Goal: Task Accomplishment & Management: Complete application form

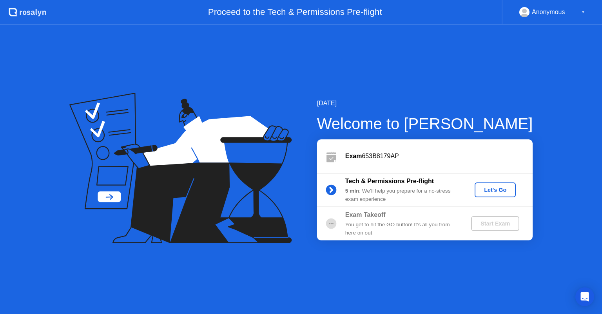
click at [504, 192] on div "Let's Go" at bounding box center [494, 190] width 35 height 6
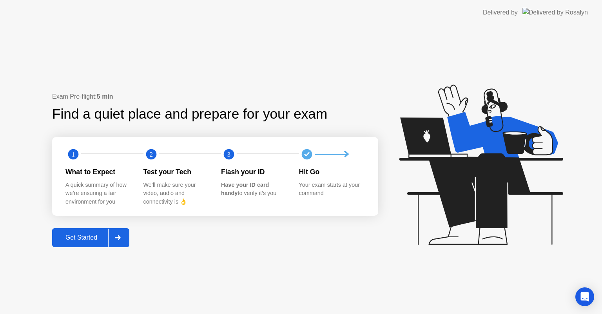
click at [98, 238] on div "Get Started" at bounding box center [81, 237] width 54 height 7
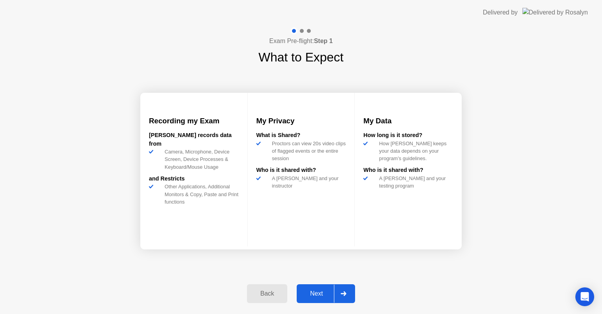
click at [316, 292] on div "Next" at bounding box center [316, 293] width 35 height 7
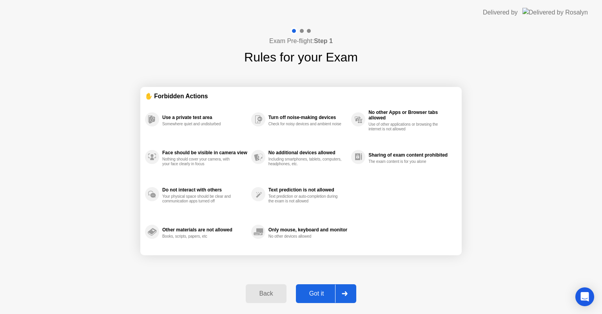
click at [316, 295] on div "Got it" at bounding box center [316, 293] width 37 height 7
select select "**********"
select select "*******"
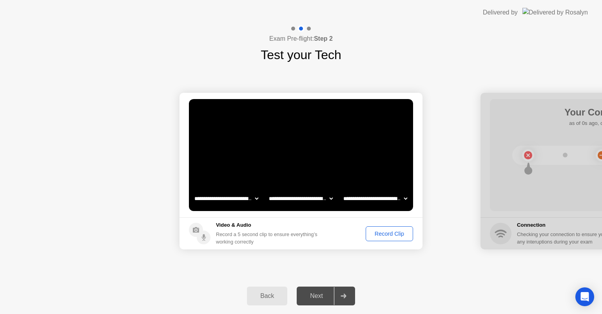
click at [379, 231] on div "Record Clip" at bounding box center [389, 234] width 42 height 6
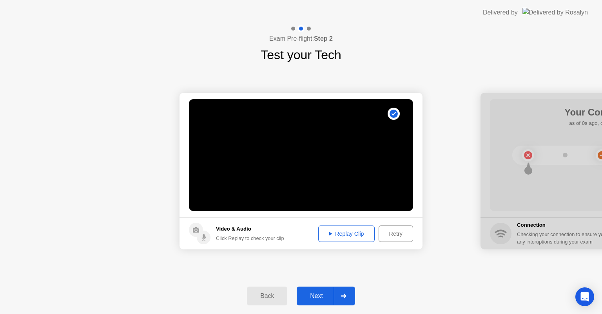
click at [330, 233] on icon at bounding box center [330, 234] width 3 height 4
click at [235, 227] on h5 "Video & Audio" at bounding box center [250, 229] width 68 height 8
click at [238, 239] on div "Click Replay to check your clip" at bounding box center [250, 238] width 68 height 7
click at [394, 232] on div "Retry" at bounding box center [395, 234] width 29 height 6
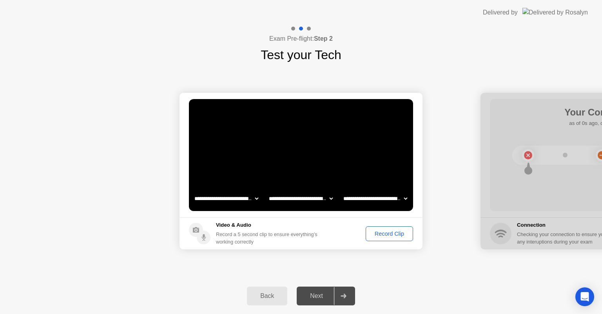
click at [300, 199] on select "**********" at bounding box center [300, 199] width 67 height 16
select select "**********"
click at [267, 191] on select "**********" at bounding box center [300, 199] width 67 height 16
click at [384, 234] on div "Record Clip" at bounding box center [389, 234] width 42 height 6
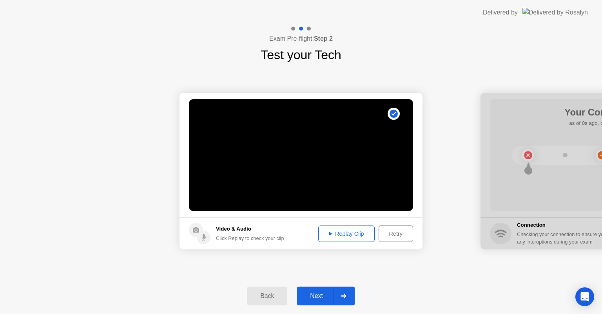
click at [338, 231] on div "Replay Clip" at bounding box center [346, 234] width 51 height 6
click at [331, 233] on div "Replay Clip" at bounding box center [346, 234] width 51 height 6
click at [394, 236] on div "Retry" at bounding box center [395, 234] width 29 height 6
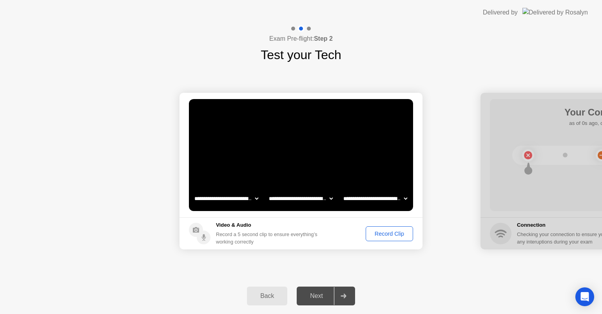
click at [373, 200] on select "**********" at bounding box center [374, 199] width 67 height 16
select select "**********"
click at [341, 191] on select "**********" at bounding box center [374, 199] width 67 height 16
click at [388, 235] on div "Record Clip" at bounding box center [389, 234] width 42 height 6
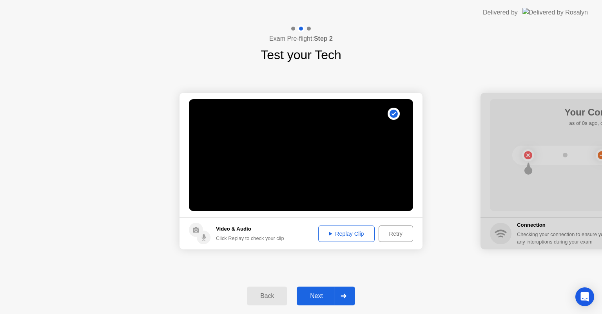
click at [330, 235] on icon at bounding box center [330, 234] width 3 height 4
click at [316, 296] on div "Next" at bounding box center [316, 296] width 35 height 7
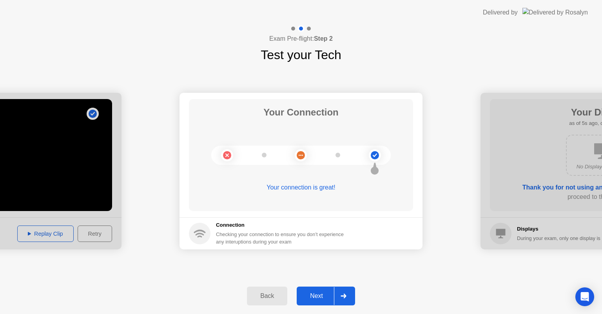
click at [314, 291] on button "Next" at bounding box center [325, 296] width 58 height 19
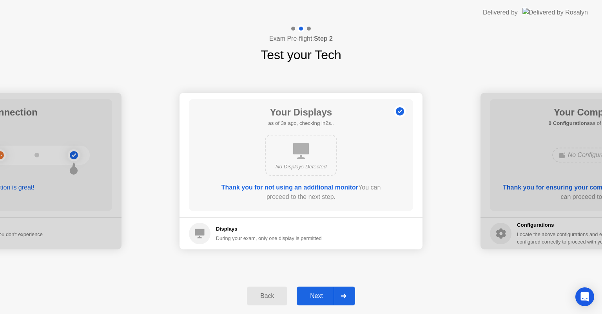
click at [315, 295] on div "Next" at bounding box center [316, 296] width 35 height 7
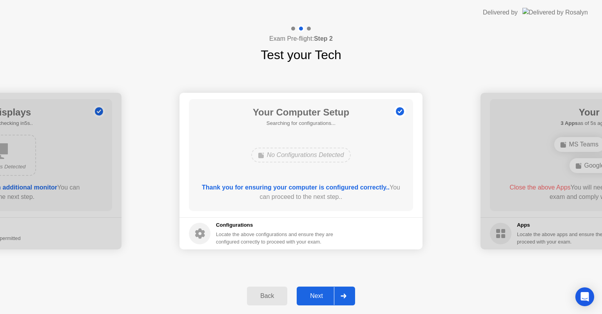
click at [323, 293] on div "Next" at bounding box center [316, 296] width 35 height 7
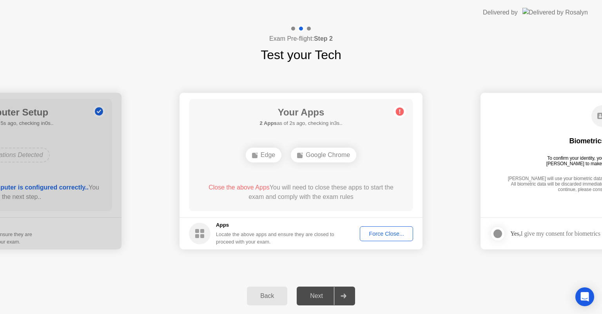
click at [150, 261] on div "**********" at bounding box center [301, 171] width 602 height 214
click at [341, 160] on div "Google Chrome" at bounding box center [323, 155] width 65 height 15
click at [402, 231] on div "Force Close..." at bounding box center [386, 234] width 48 height 6
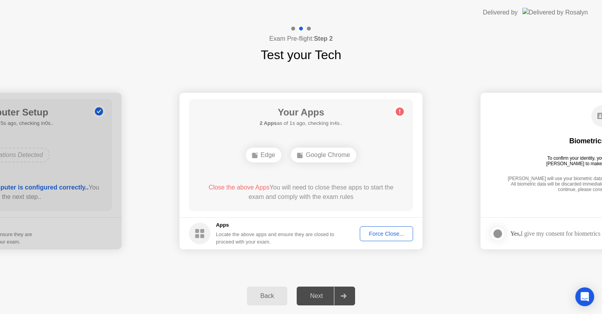
click at [387, 237] on div "Force Close..." at bounding box center [386, 234] width 48 height 6
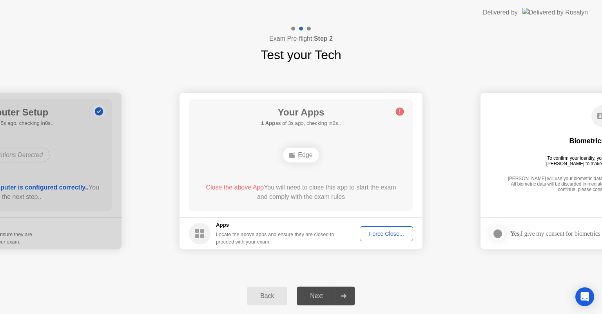
click at [303, 154] on div "Edge" at bounding box center [301, 155] width 36 height 15
click at [402, 233] on div "Force Close..." at bounding box center [386, 234] width 48 height 6
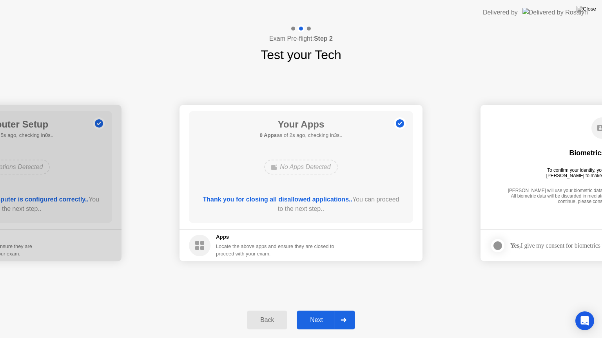
click at [318, 314] on button "Next" at bounding box center [325, 320] width 58 height 19
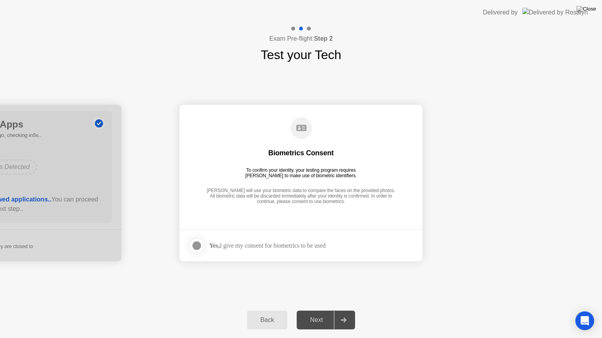
click at [327, 314] on div "Next" at bounding box center [316, 320] width 35 height 7
click at [312, 314] on div "Next" at bounding box center [316, 320] width 35 height 7
click at [195, 243] on div at bounding box center [196, 245] width 9 height 9
click at [315, 314] on div "Next" at bounding box center [316, 320] width 35 height 7
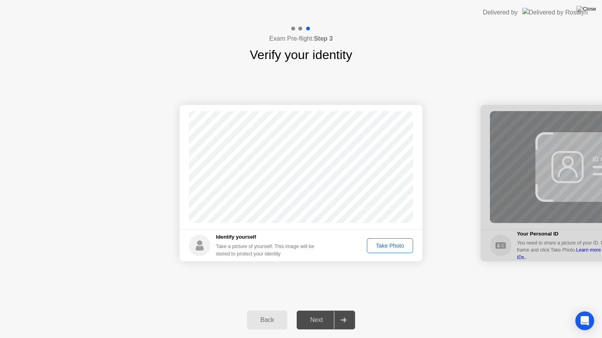
click at [387, 244] on div "Take Photo" at bounding box center [389, 246] width 41 height 6
click at [318, 314] on div "Next" at bounding box center [316, 320] width 35 height 7
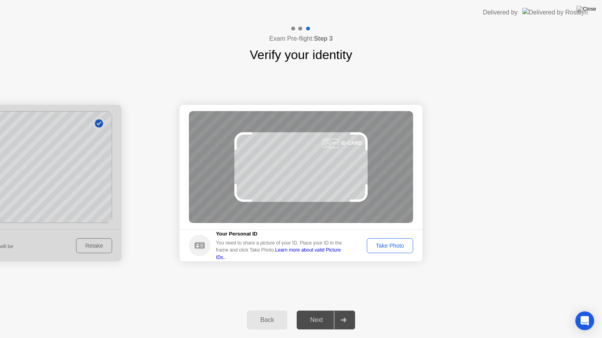
click at [388, 239] on button "Take Photo" at bounding box center [390, 245] width 46 height 15
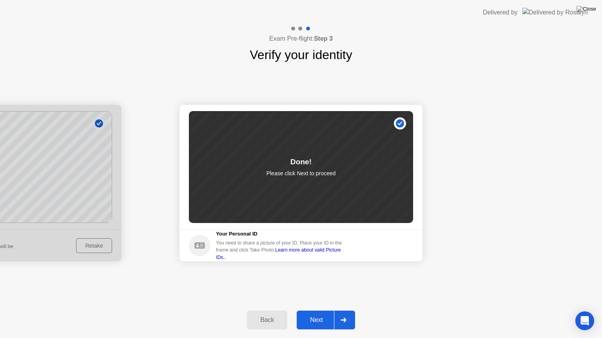
click at [312, 314] on div "Next" at bounding box center [316, 320] width 35 height 7
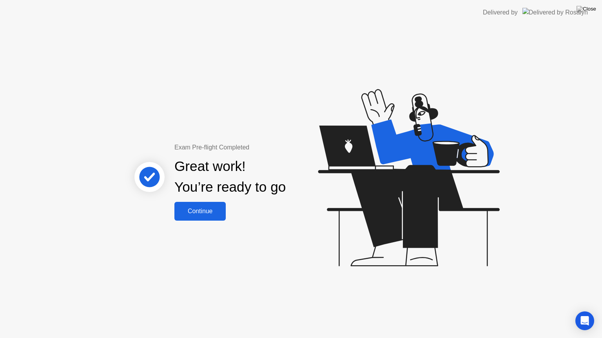
click at [206, 210] on div "Continue" at bounding box center [200, 211] width 47 height 7
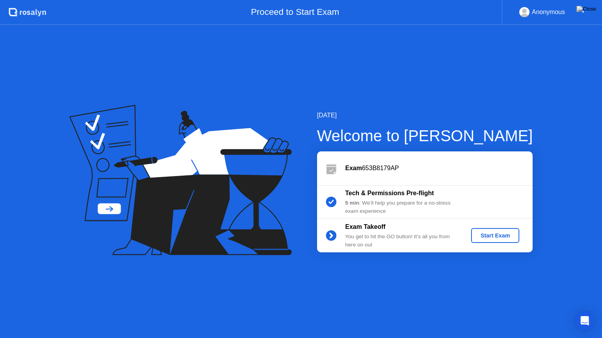
click at [503, 238] on div "Start Exam" at bounding box center [495, 236] width 42 height 6
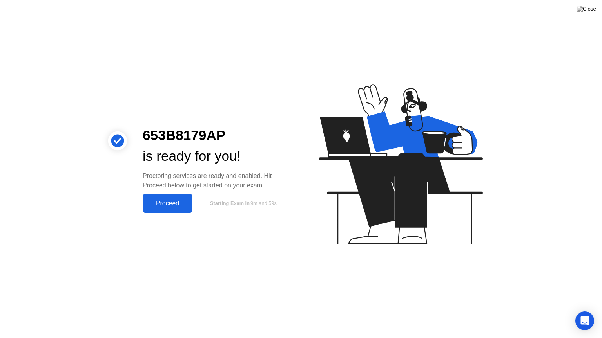
click at [164, 202] on div "Proceed" at bounding box center [167, 203] width 45 height 7
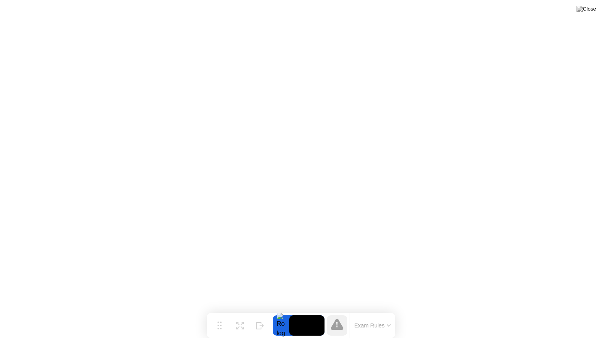
click at [388, 314] on icon at bounding box center [388, 326] width 3 height 2
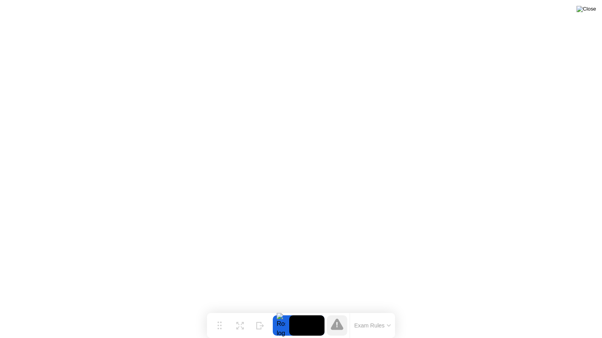
click at [589, 12] on img at bounding box center [586, 9] width 20 height 6
drag, startPoint x: 278, startPoint y: 185, endPoint x: 290, endPoint y: 181, distance: 12.8
